Goal: Task Accomplishment & Management: Use online tool/utility

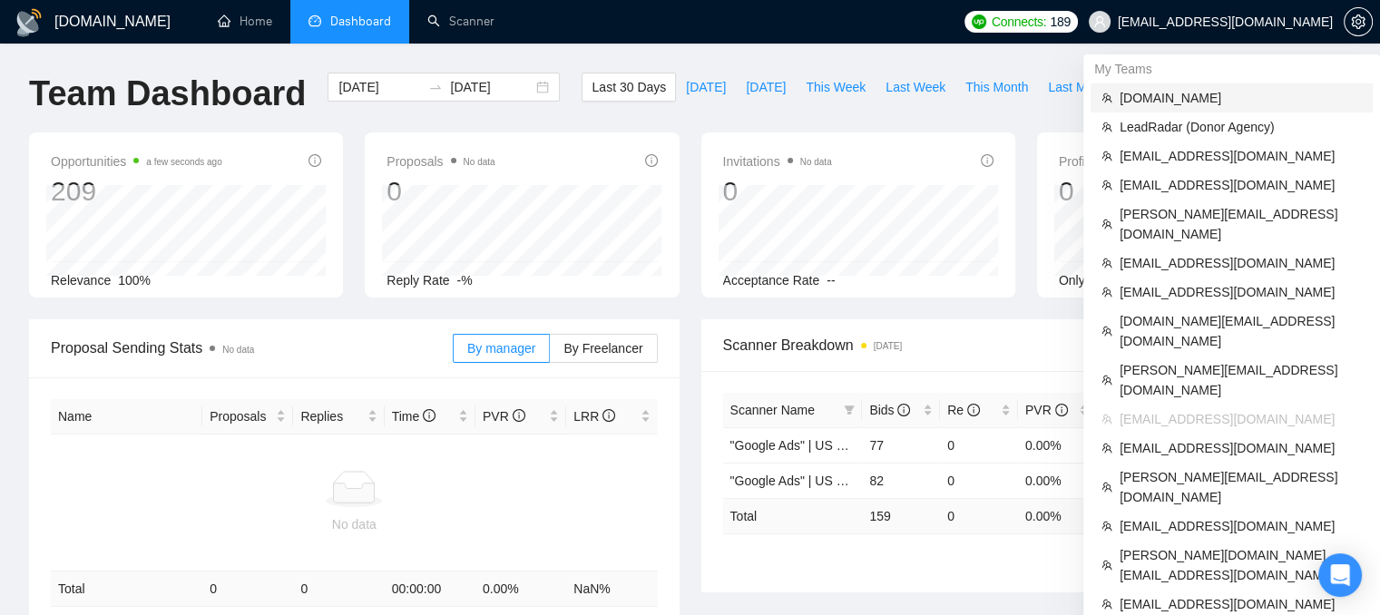
click at [1120, 98] on span "[DOMAIN_NAME]" at bounding box center [1240, 98] width 242 height 20
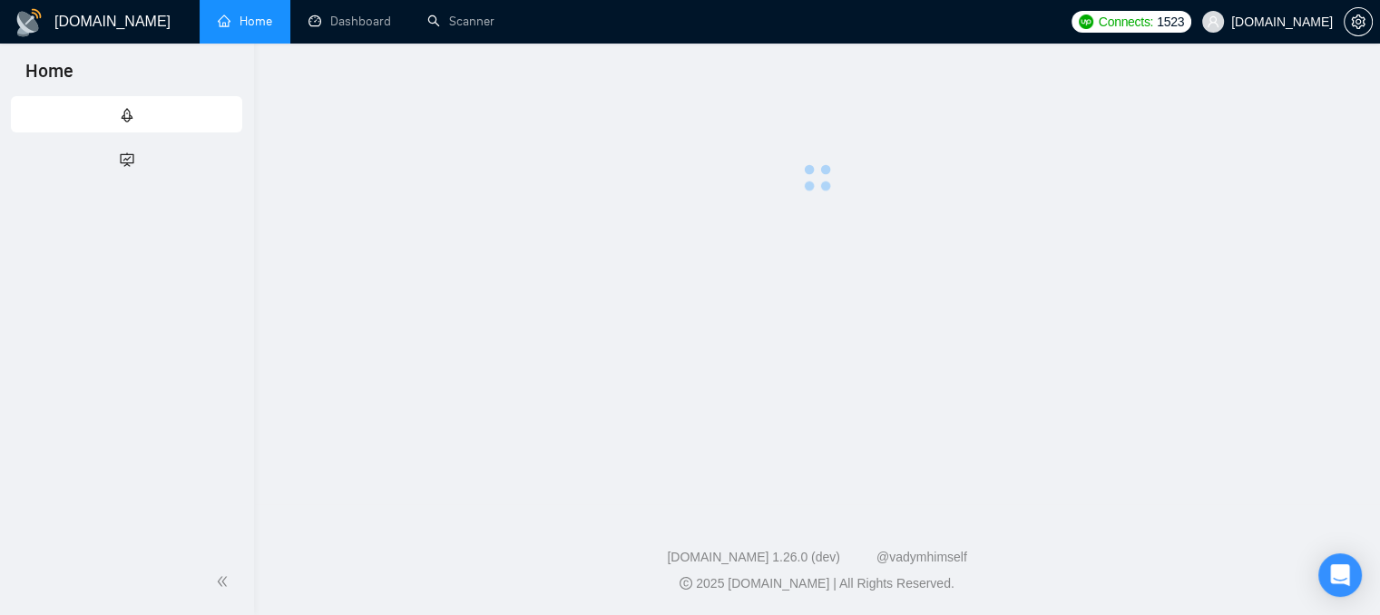
click at [432, 32] on span "🚀 GigRadar Quick Start" at bounding box center [290, 33] width 548 height 36
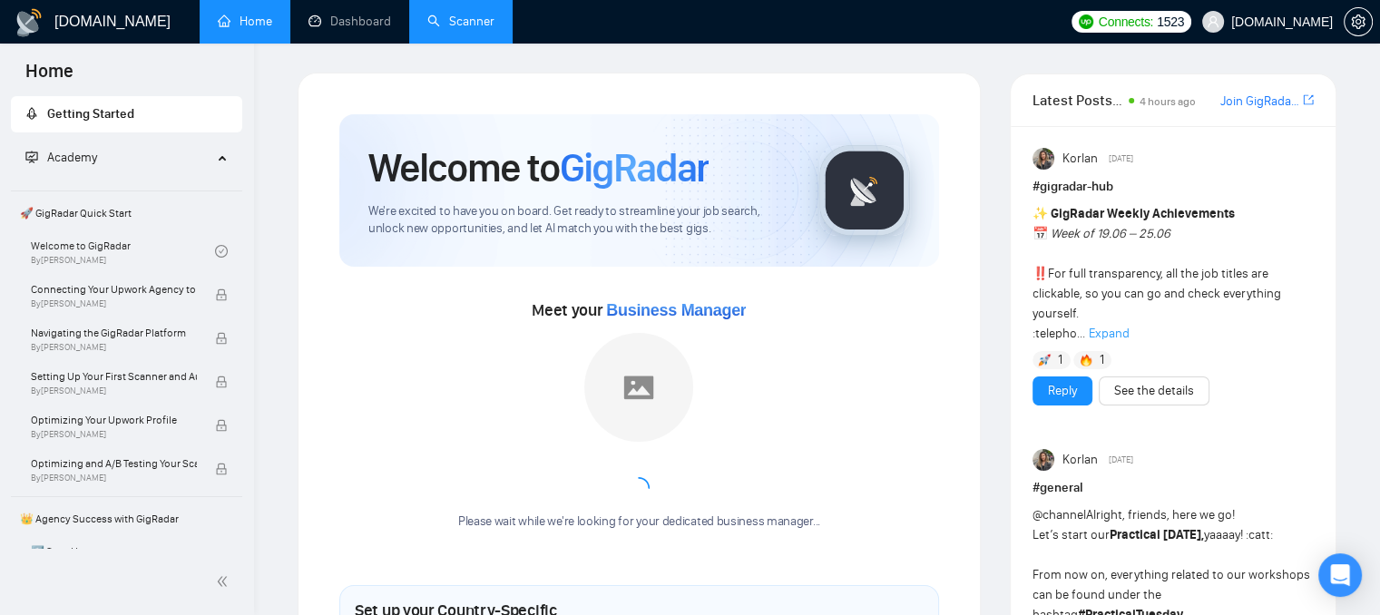
click at [452, 29] on link "Scanner" at bounding box center [460, 21] width 67 height 15
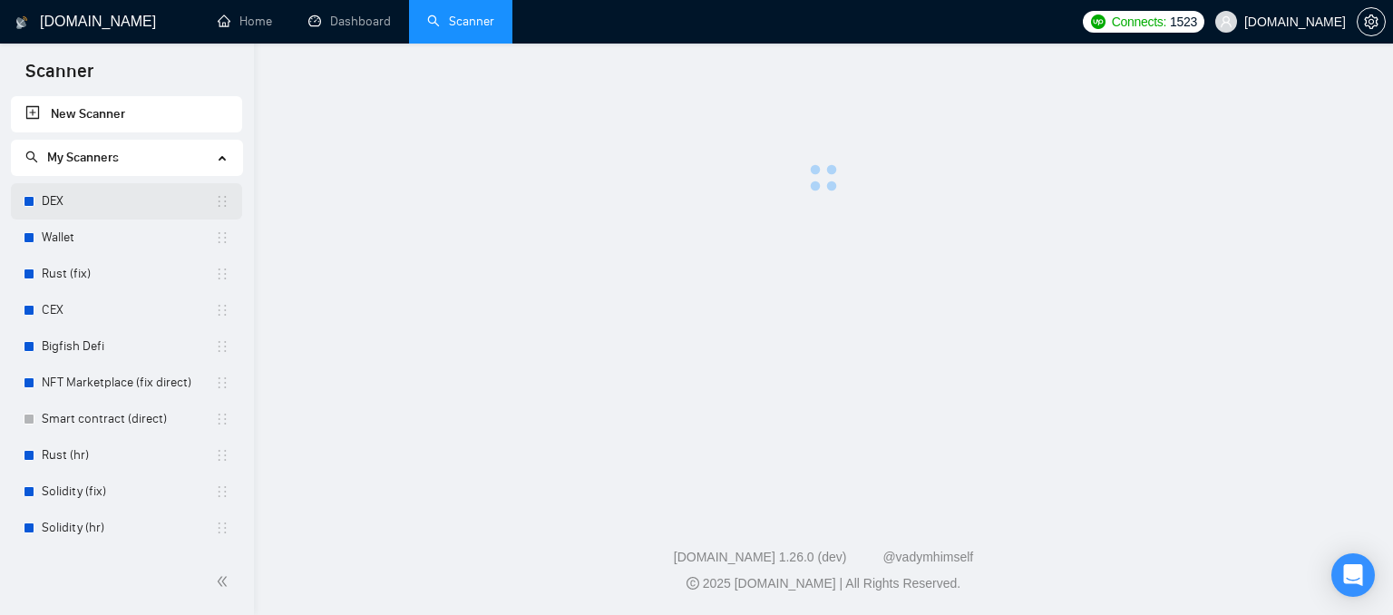
click at [133, 210] on link "DEX" at bounding box center [128, 201] width 173 height 36
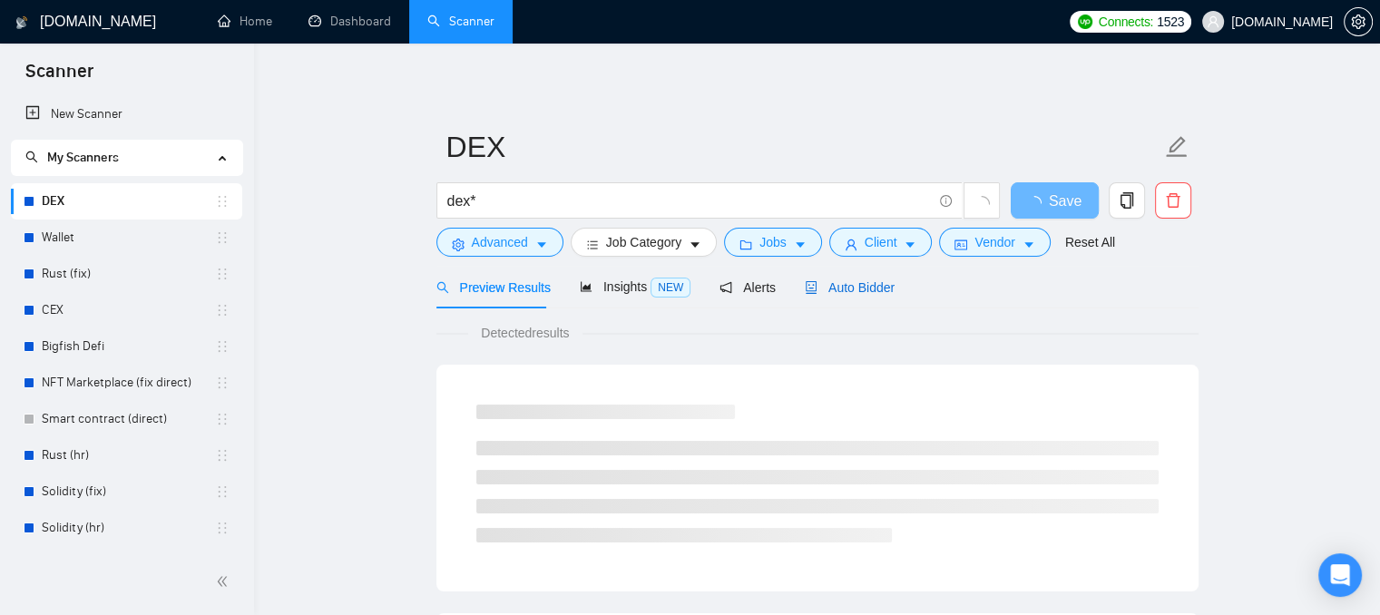
click at [834, 294] on span "Auto Bidder" at bounding box center [849, 287] width 90 height 15
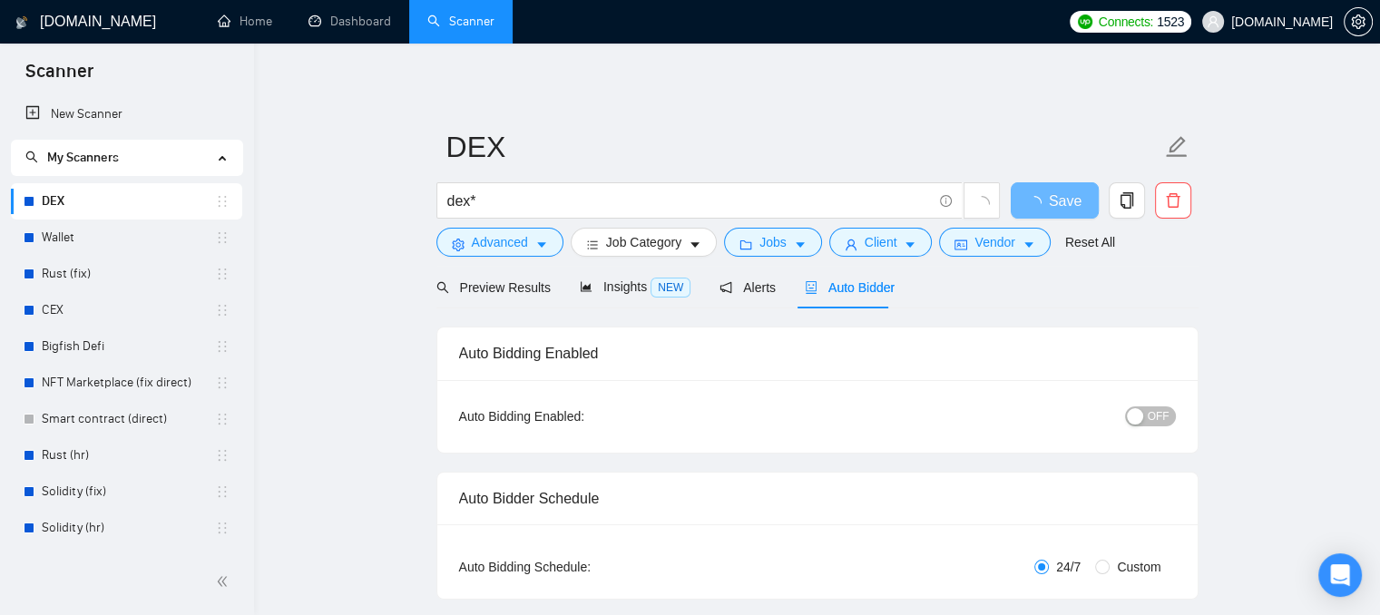
checkbox input "true"
